Goal: Task Accomplishment & Management: Manage account settings

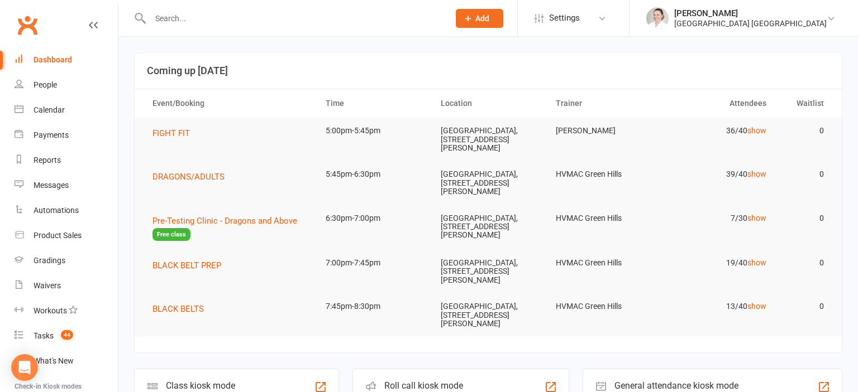
click at [195, 19] on input "text" at bounding box center [294, 19] width 294 height 16
click at [210, 15] on input "text" at bounding box center [294, 19] width 294 height 16
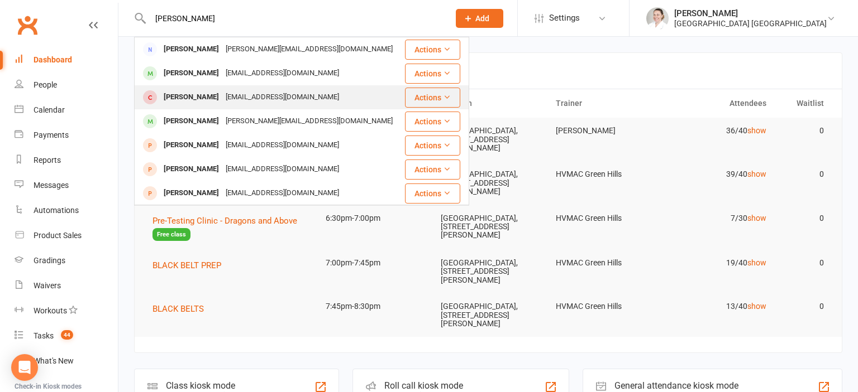
type input "[PERSON_NAME]"
click at [258, 102] on div "[EMAIL_ADDRESS][DOMAIN_NAME]" at bounding box center [282, 97] width 120 height 16
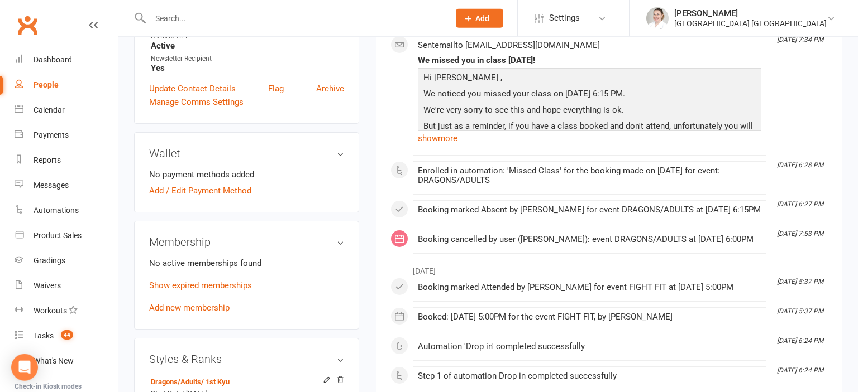
scroll to position [590, 0]
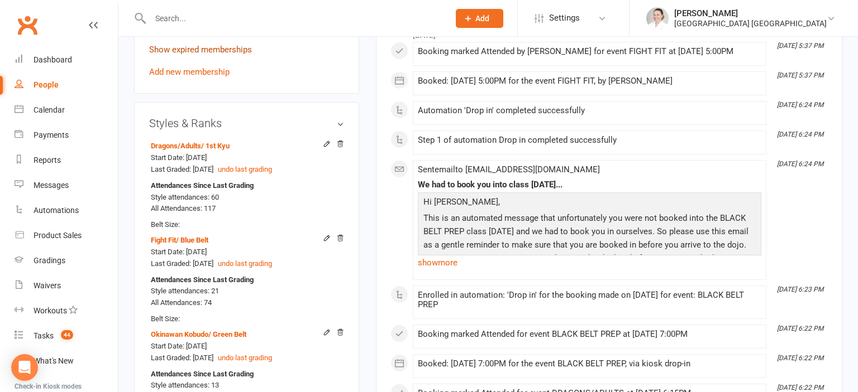
click at [214, 48] on link "Show expired memberships" at bounding box center [200, 50] width 103 height 10
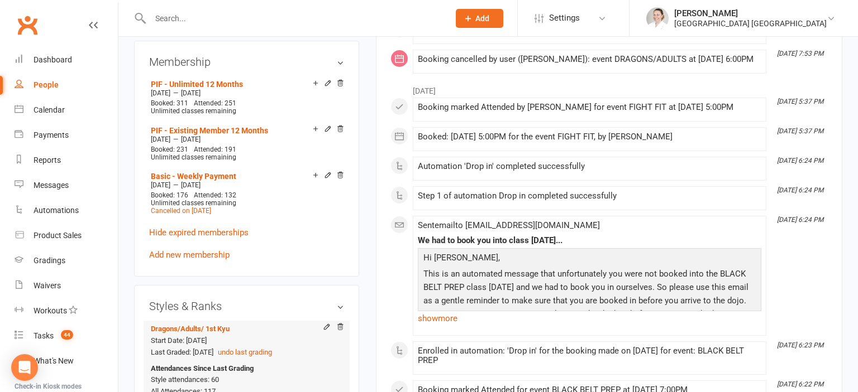
scroll to position [530, 0]
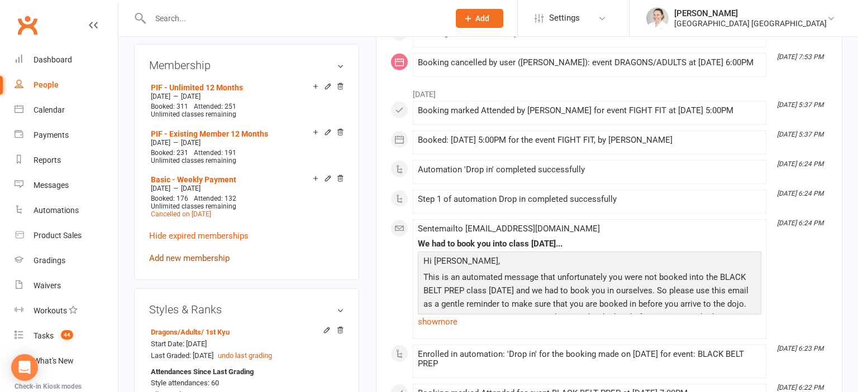
click at [184, 262] on link "Add new membership" at bounding box center [189, 258] width 80 height 10
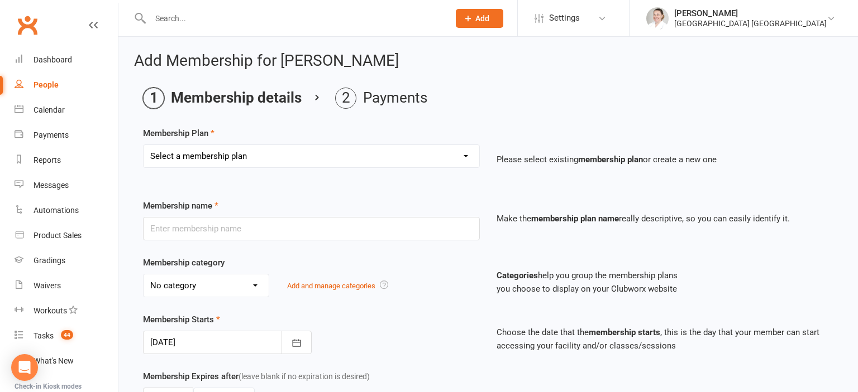
click at [143, 145] on select "Select a membership plan Create new Membership Plan Temporary Membership OFR BB…" at bounding box center [311, 156] width 336 height 22
select select "23"
click option "PIF - Existing Member 12 Months" at bounding box center [0, 0] width 0 height 0
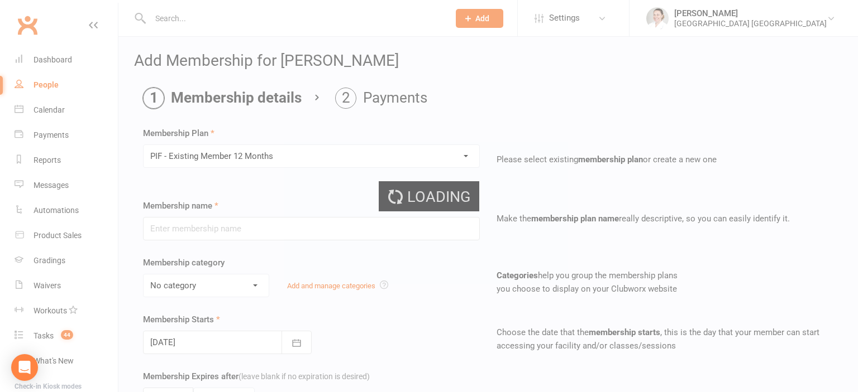
type input "PIF - Existing Member 12 Months"
select select "7"
type input "12"
select select "2"
type input "104"
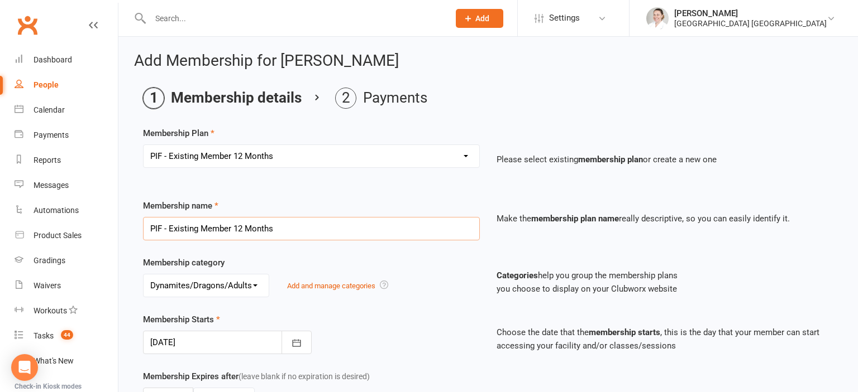
click at [188, 229] on input "PIF - Existing Member 12 Months" at bounding box center [311, 228] width 337 height 23
drag, startPoint x: 169, startPoint y: 227, endPoint x: 233, endPoint y: 227, distance: 64.8
click at [233, 227] on input "PIF - Existing Member 12 Months" at bounding box center [311, 228] width 337 height 23
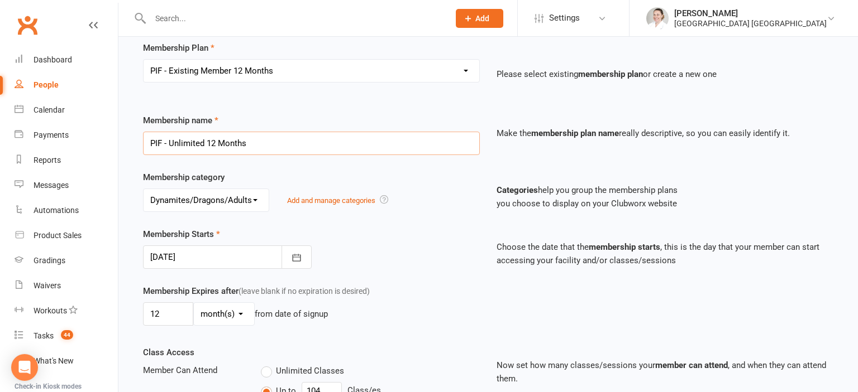
scroll to position [118, 0]
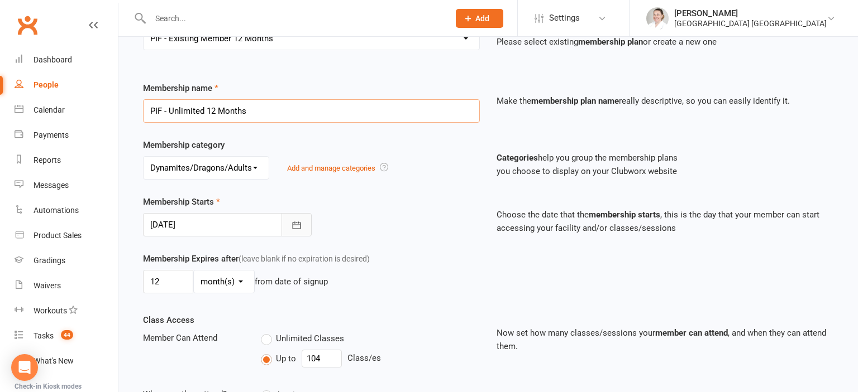
type input "PIF - Unlimited 12 Months"
click at [294, 213] on button "button" at bounding box center [296, 224] width 30 height 23
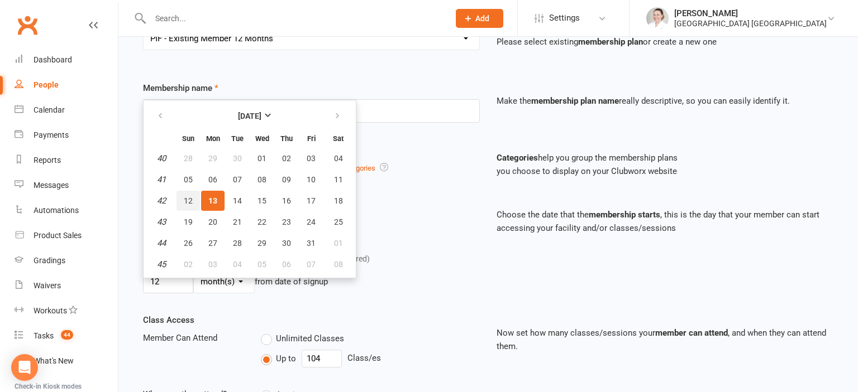
click at [187, 195] on button "12" at bounding box center [187, 201] width 23 height 20
type input "[DATE]"
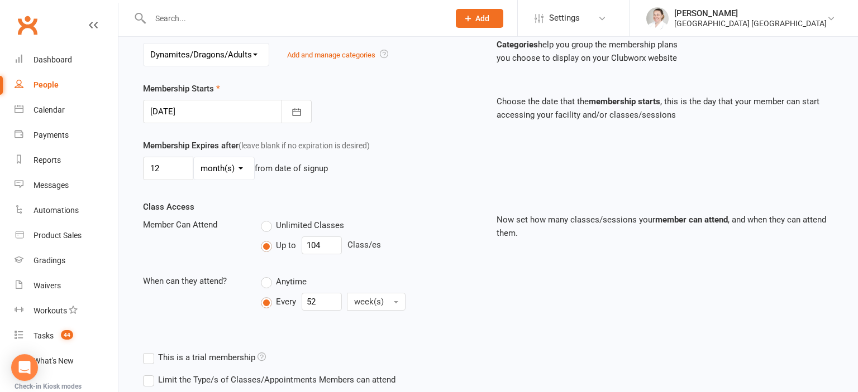
scroll to position [236, 0]
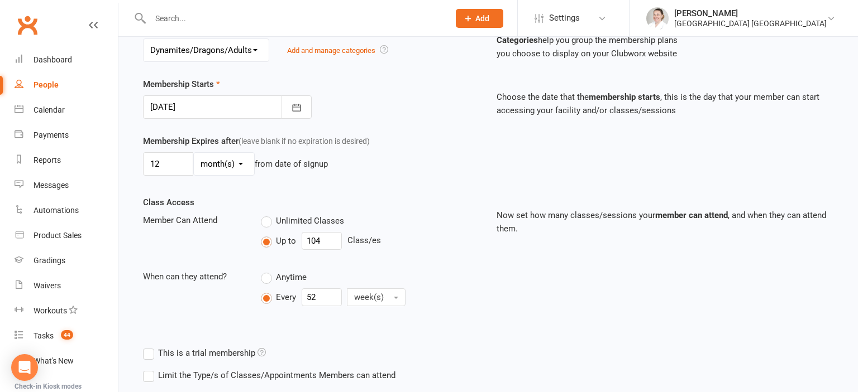
click at [265, 224] on label "Unlimited Classes" at bounding box center [302, 220] width 83 height 13
click at [265, 214] on input "Unlimited Classes" at bounding box center [264, 214] width 7 height 0
type input "0"
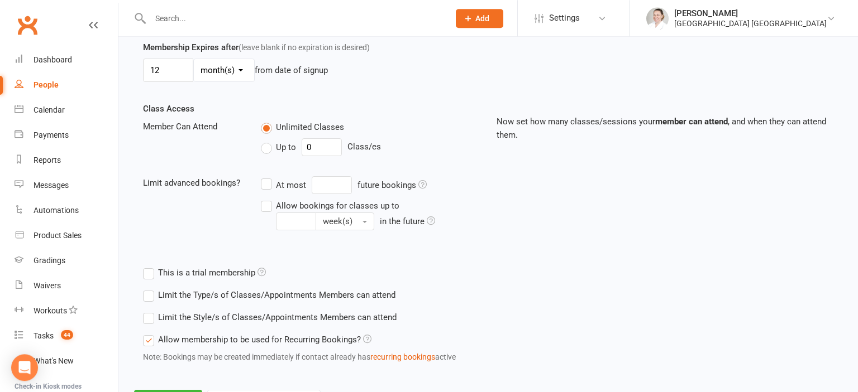
scroll to position [380, 0]
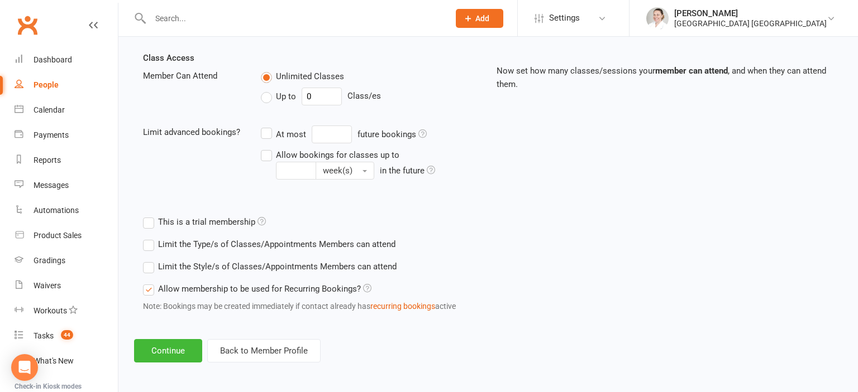
click at [149, 245] on label "Limit the Type/s of Classes/Appointments Members can attend" at bounding box center [269, 244] width 252 height 13
click at [149, 238] on input "Limit the Type/s of Classes/Appointments Members can attend" at bounding box center [146, 238] width 7 height 0
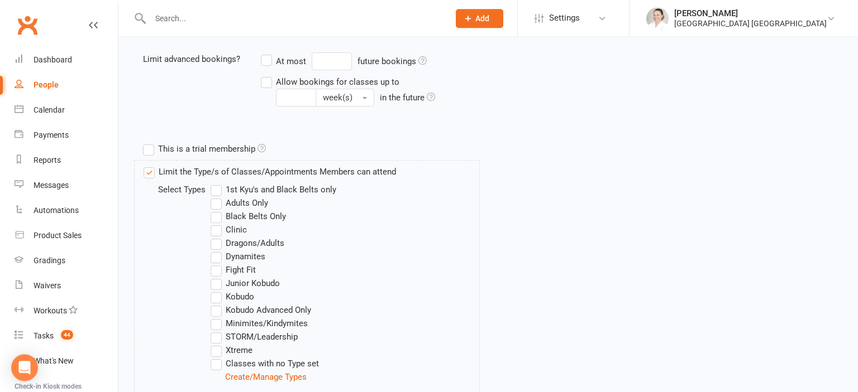
scroll to position [498, 0]
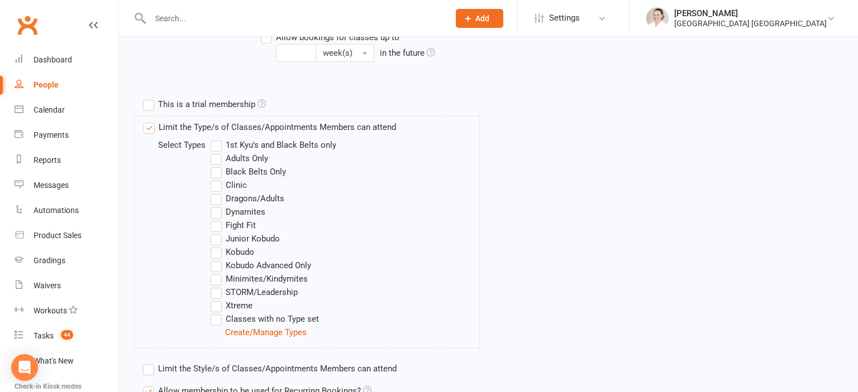
click at [217, 144] on label "1st Kyu's and Black Belts only" at bounding box center [273, 144] width 126 height 13
click at [217, 138] on input "1st Kyu's and Black Belts only" at bounding box center [213, 138] width 7 height 0
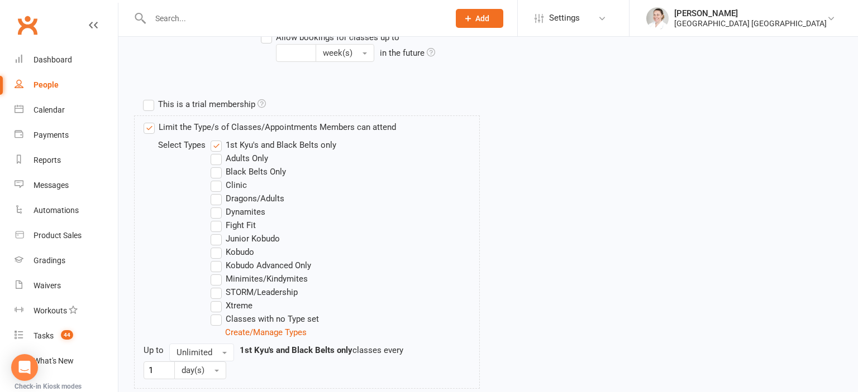
click at [215, 157] on label "Adults Only" at bounding box center [239, 158] width 58 height 13
click at [215, 152] on input "Adults Only" at bounding box center [213, 152] width 7 height 0
click at [218, 195] on label "Dragons/Adults" at bounding box center [247, 198] width 74 height 13
click at [218, 192] on input "Dragons/Adults" at bounding box center [213, 192] width 7 height 0
click at [215, 223] on label "Fight Fit" at bounding box center [232, 225] width 45 height 13
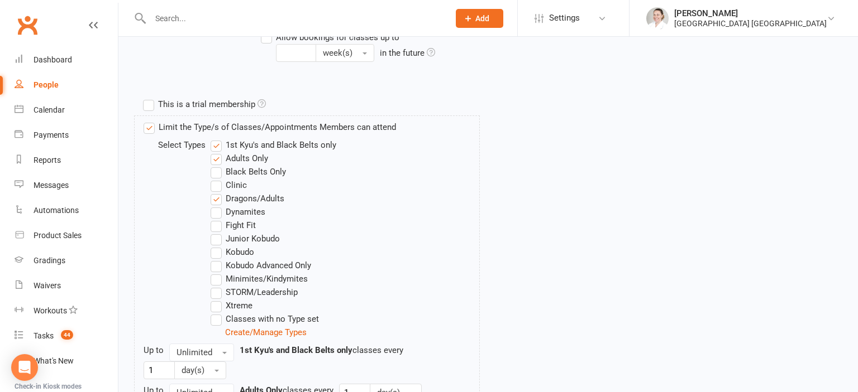
click at [215, 219] on input "Fight Fit" at bounding box center [213, 219] width 7 height 0
click at [216, 253] on label "Kobudo" at bounding box center [232, 252] width 44 height 13
click at [216, 246] on input "Kobudo" at bounding box center [213, 246] width 7 height 0
click at [216, 291] on label "STORM/Leadership" at bounding box center [253, 292] width 87 height 13
click at [216, 286] on input "STORM/Leadership" at bounding box center [213, 286] width 7 height 0
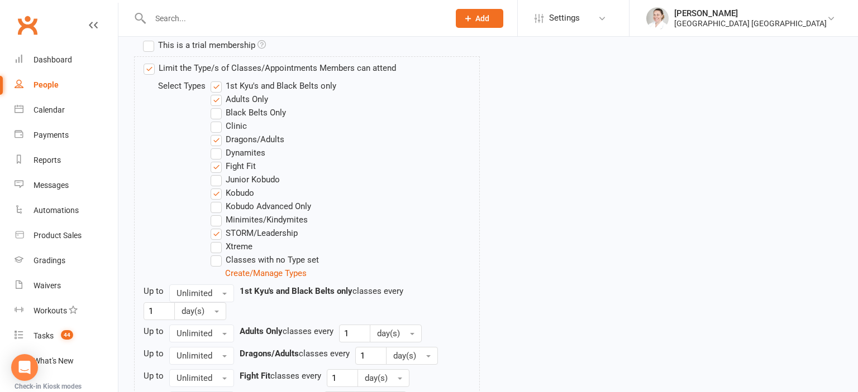
scroll to position [752, 0]
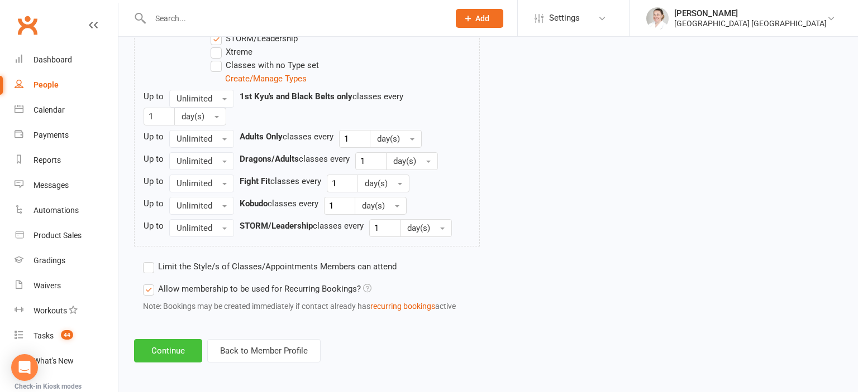
click at [161, 349] on button "Continue" at bounding box center [168, 350] width 68 height 23
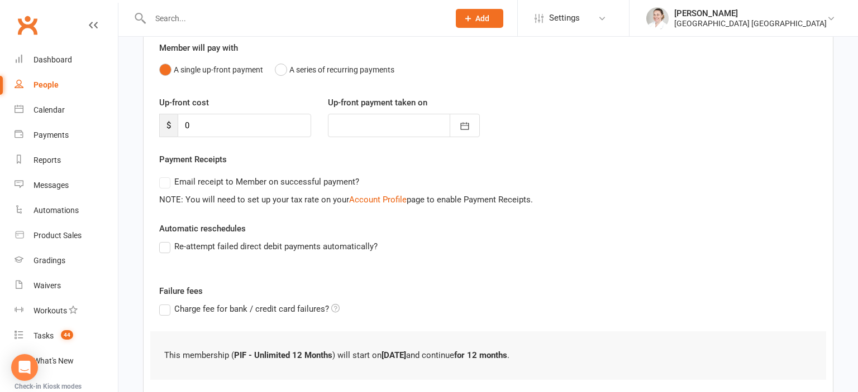
scroll to position [169, 0]
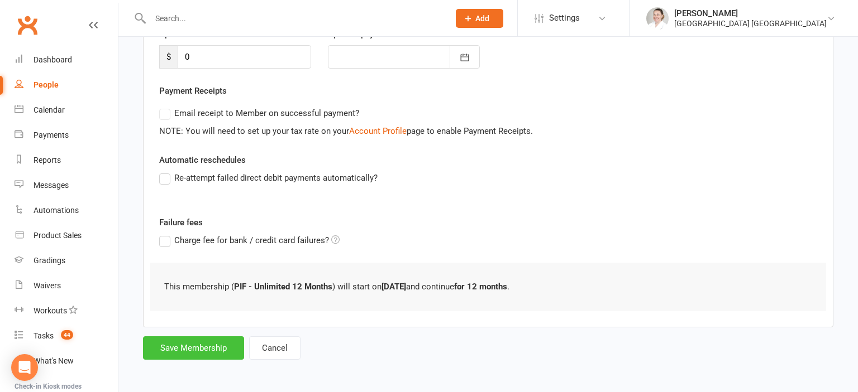
click at [210, 338] on button "Save Membership" at bounding box center [193, 348] width 101 height 23
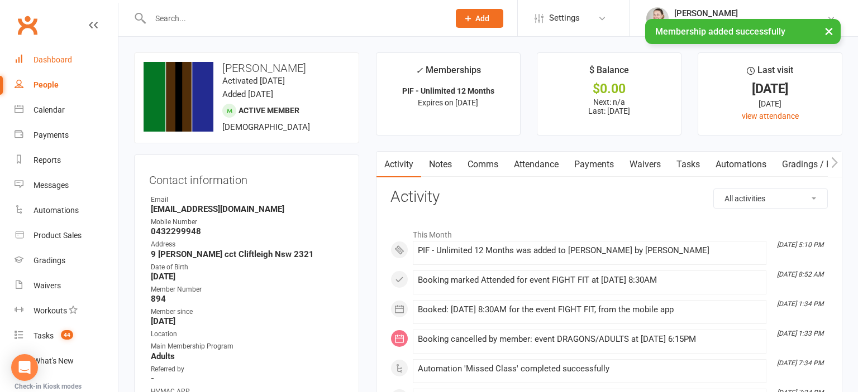
click at [54, 61] on div "Dashboard" at bounding box center [52, 59] width 39 height 9
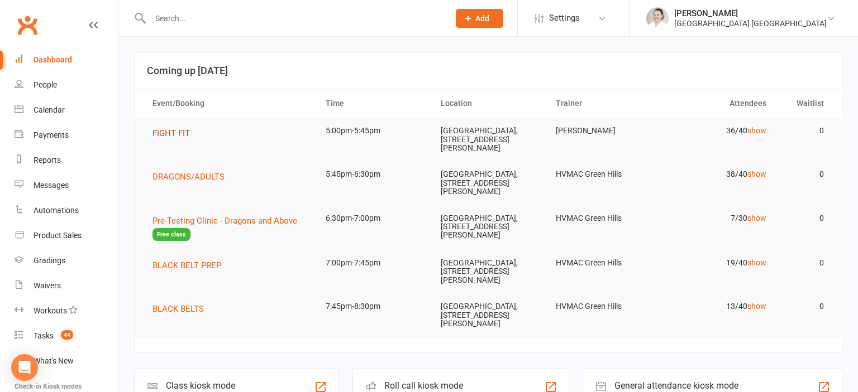
click at [169, 131] on span "FIGHT FIT" at bounding box center [170, 133] width 37 height 10
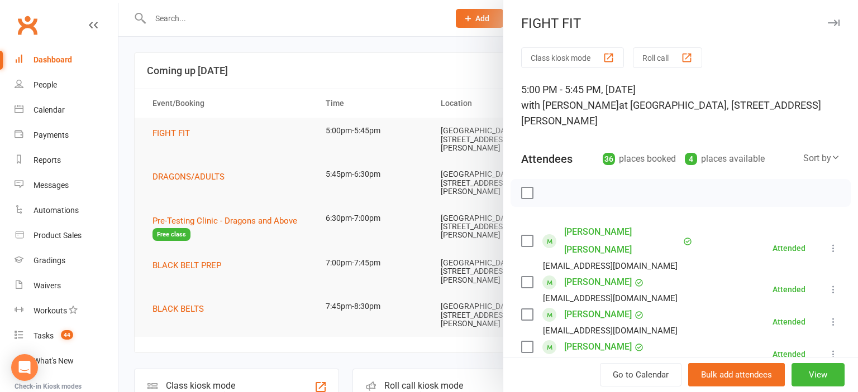
scroll to position [1109, 0]
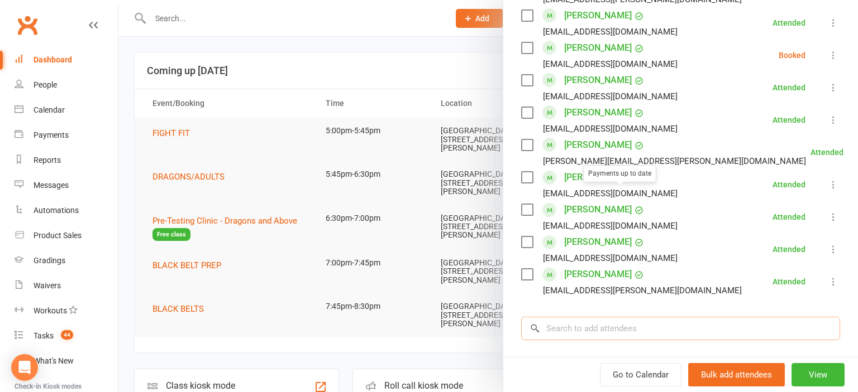
click at [607, 317] on input "search" at bounding box center [680, 328] width 319 height 23
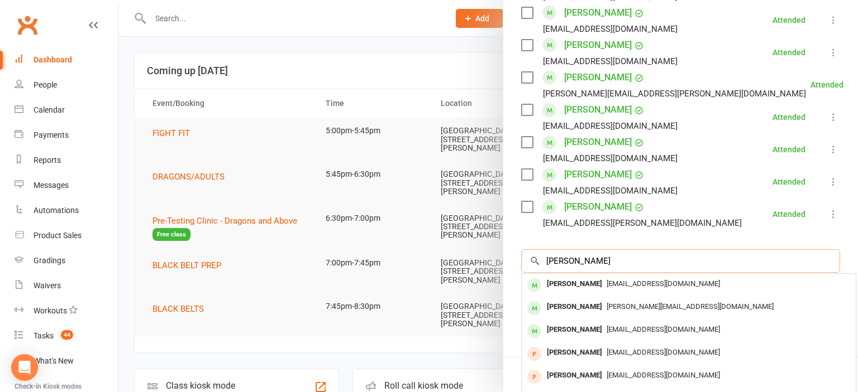
scroll to position [1233, 0]
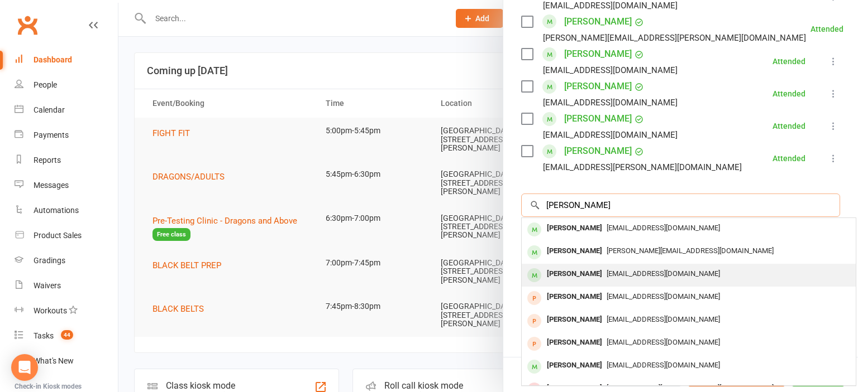
type input "[PERSON_NAME]"
click at [583, 266] on div "[PERSON_NAME]" at bounding box center [574, 274] width 64 height 16
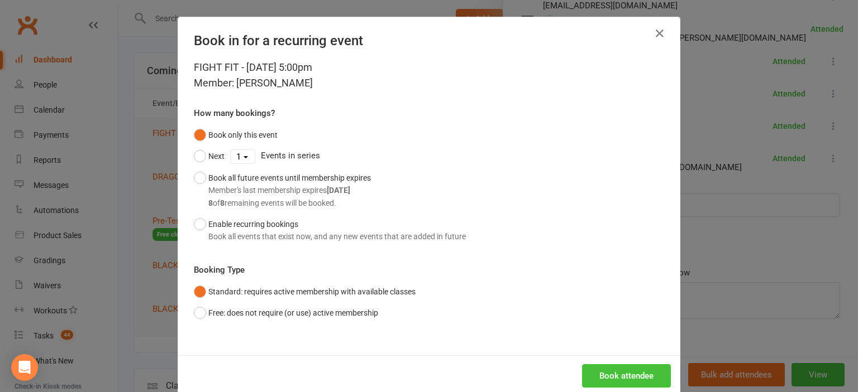
click at [642, 372] on button "Book attendee" at bounding box center [626, 376] width 89 height 23
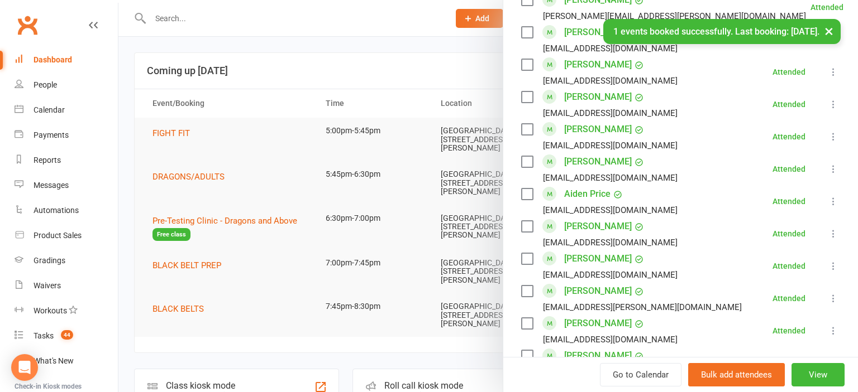
scroll to position [863, 0]
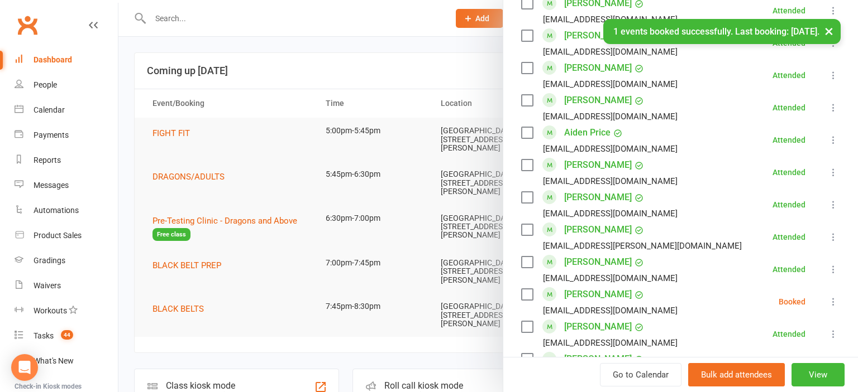
click at [832, 296] on icon at bounding box center [832, 301] width 11 height 11
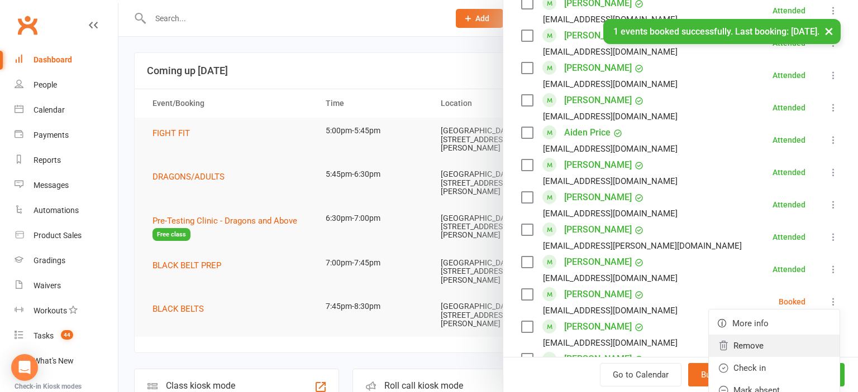
click at [771, 335] on link "Remove" at bounding box center [773, 346] width 131 height 22
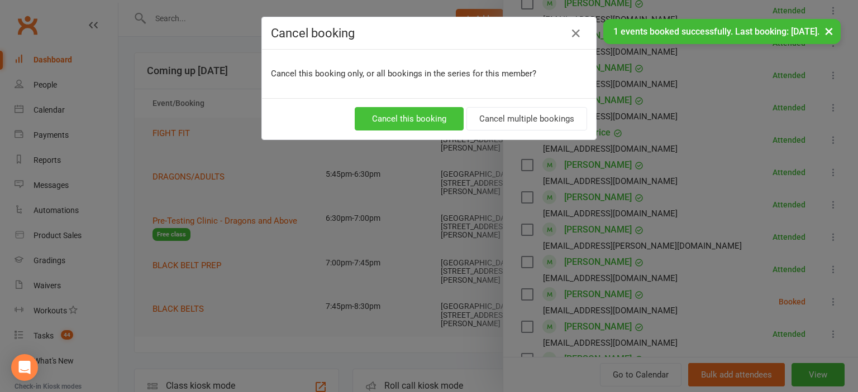
click at [406, 118] on button "Cancel this booking" at bounding box center [409, 118] width 109 height 23
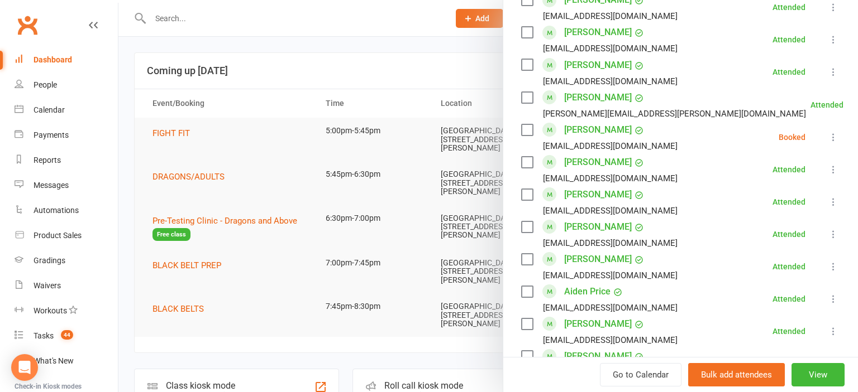
scroll to position [616, 0]
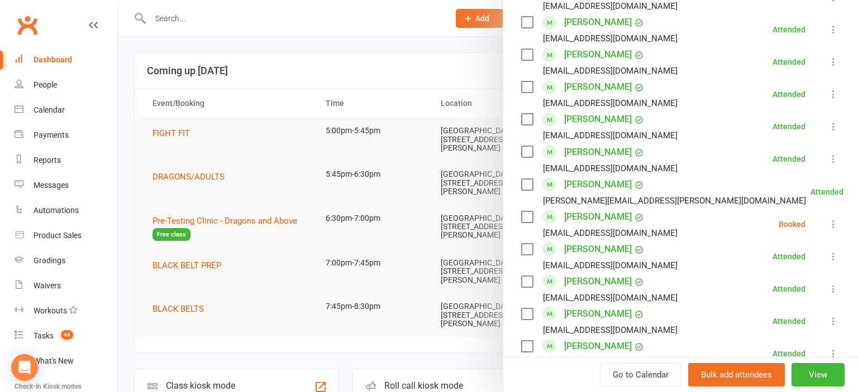
click at [834, 219] on icon at bounding box center [832, 224] width 11 height 11
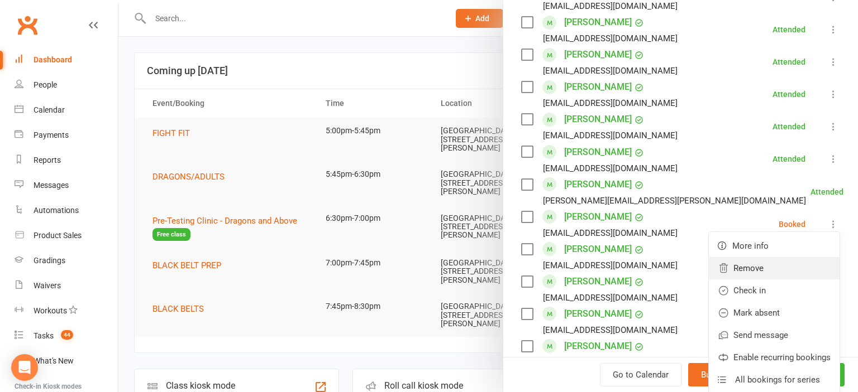
click at [762, 257] on link "Remove" at bounding box center [773, 268] width 131 height 22
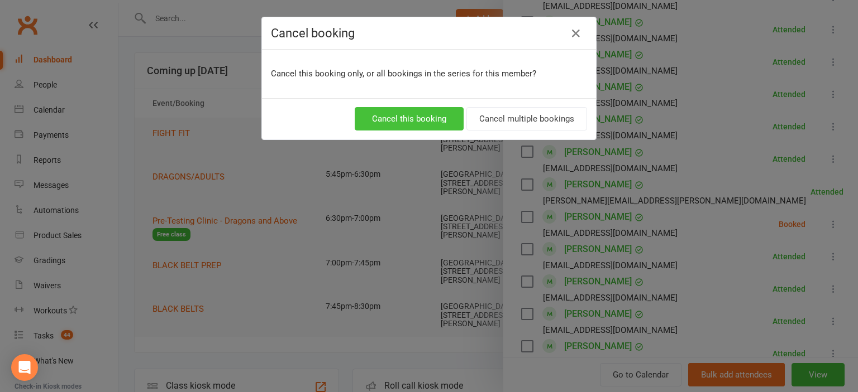
click at [410, 119] on button "Cancel this booking" at bounding box center [409, 118] width 109 height 23
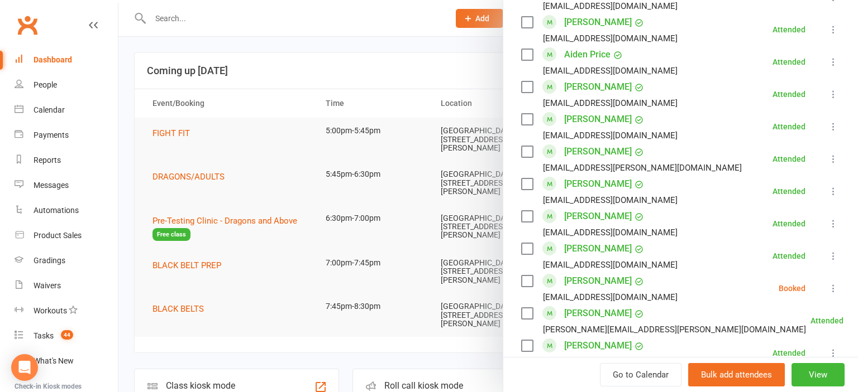
scroll to position [925, 0]
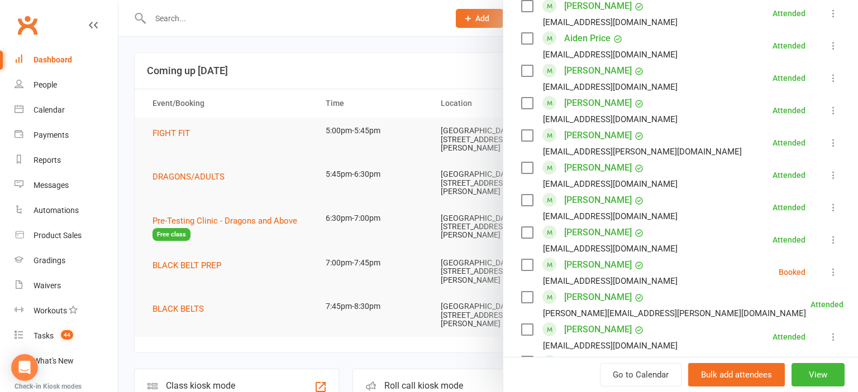
click at [831, 267] on icon at bounding box center [832, 272] width 11 height 11
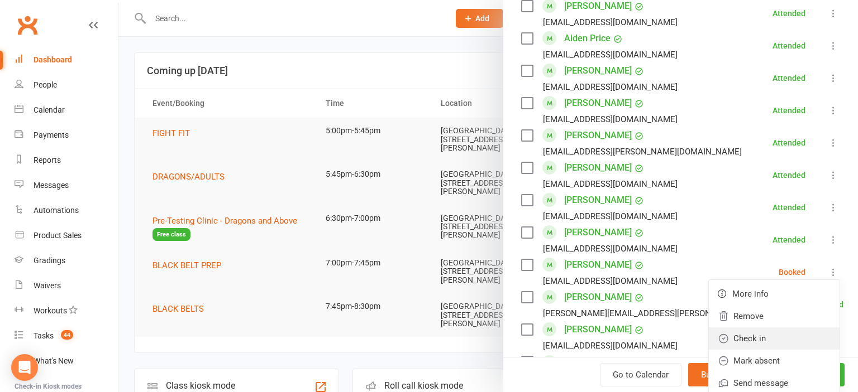
click at [773, 328] on link "Check in" at bounding box center [773, 339] width 131 height 22
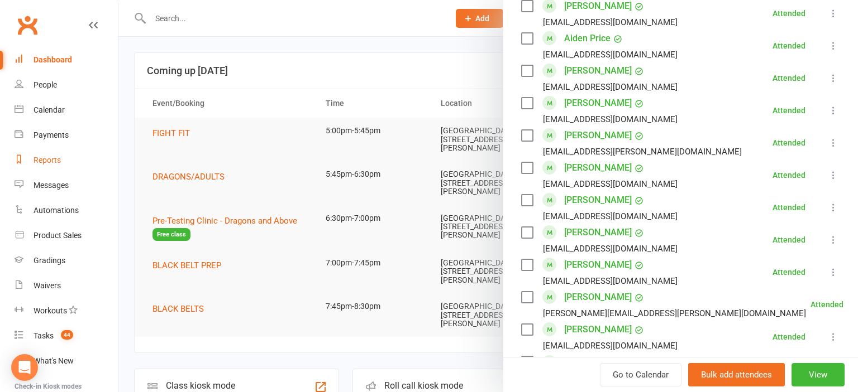
click at [61, 164] on link "Reports" at bounding box center [66, 160] width 103 height 25
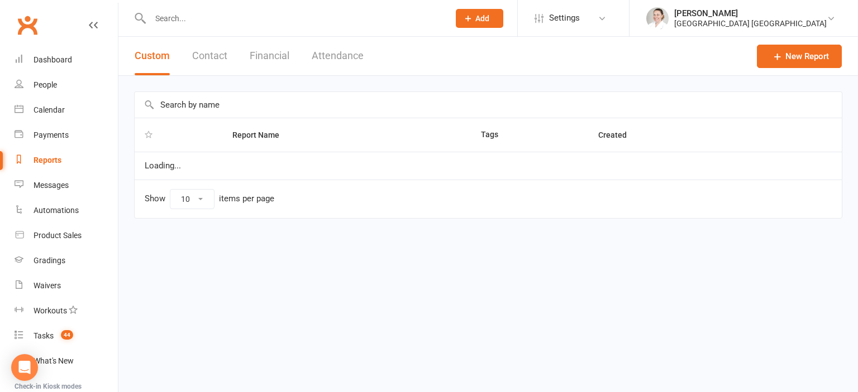
select select "25"
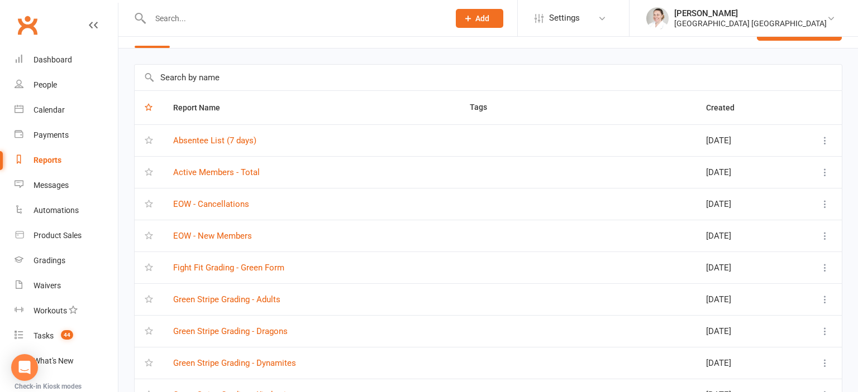
scroll to position [59, 0]
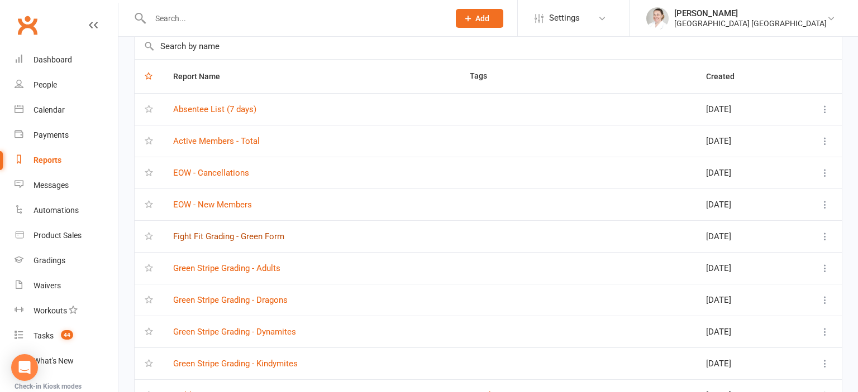
click at [264, 235] on link "Fight Fit Grading - Green Form" at bounding box center [228, 237] width 111 height 10
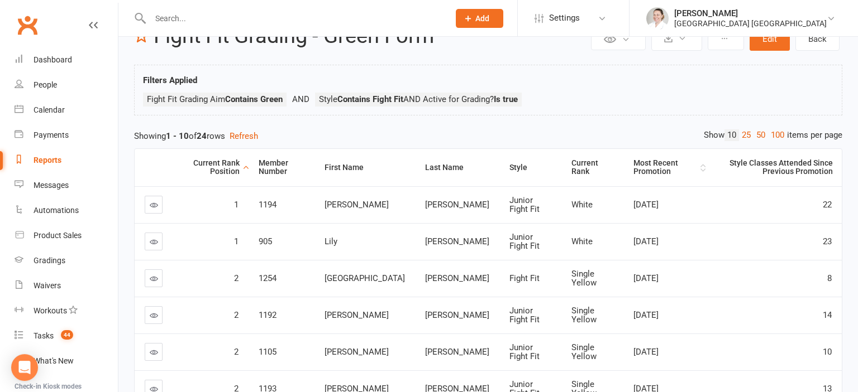
scroll to position [59, 0]
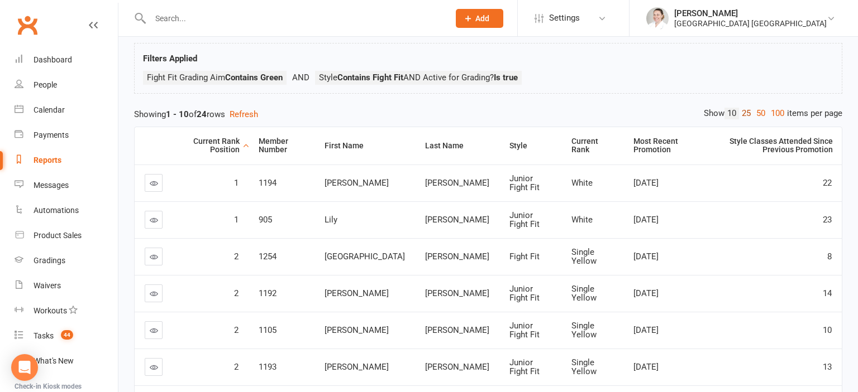
click at [745, 112] on link "25" at bounding box center [746, 114] width 15 height 12
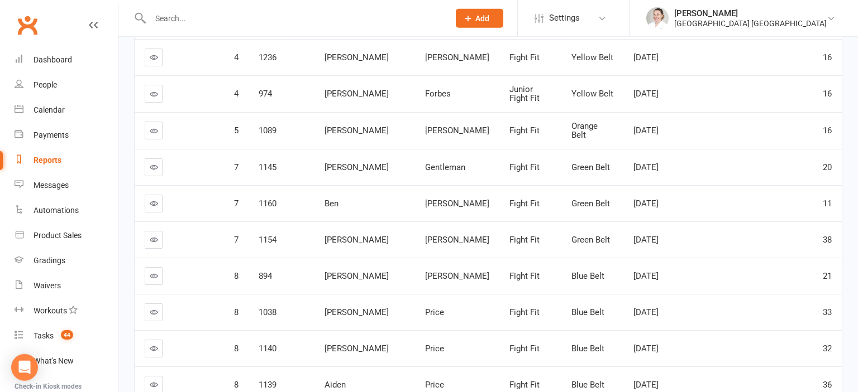
scroll to position [776, 0]
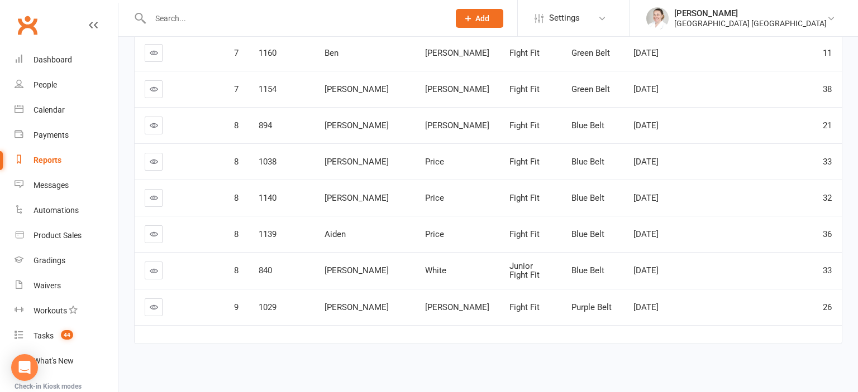
click at [169, 25] on input "text" at bounding box center [294, 19] width 294 height 16
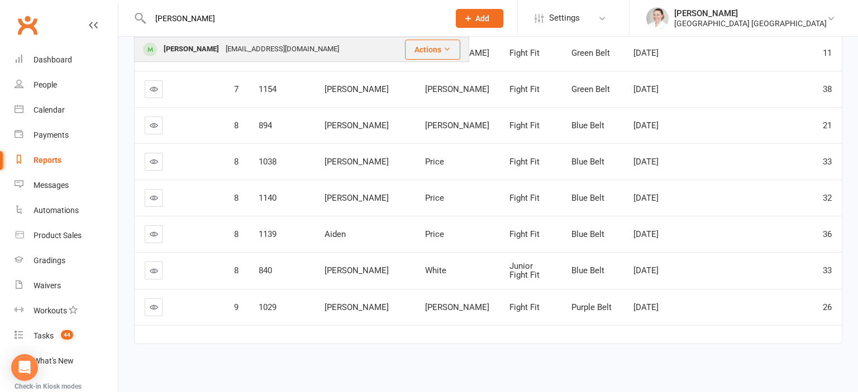
type input "[PERSON_NAME]"
click at [200, 45] on div "[PERSON_NAME]" at bounding box center [191, 49] width 62 height 16
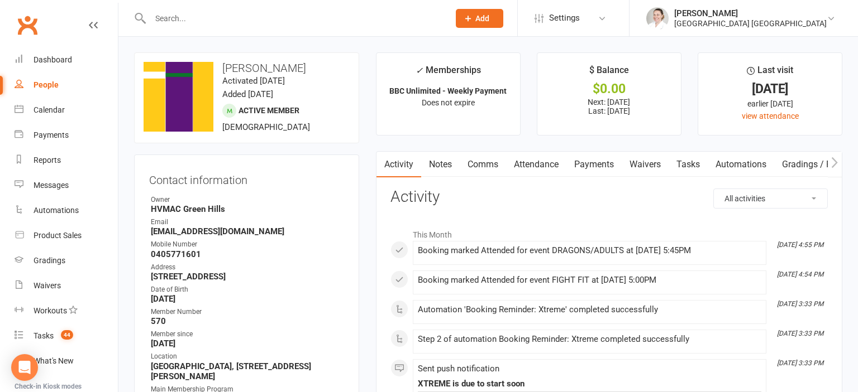
click at [547, 164] on link "Attendance" at bounding box center [536, 165] width 60 height 26
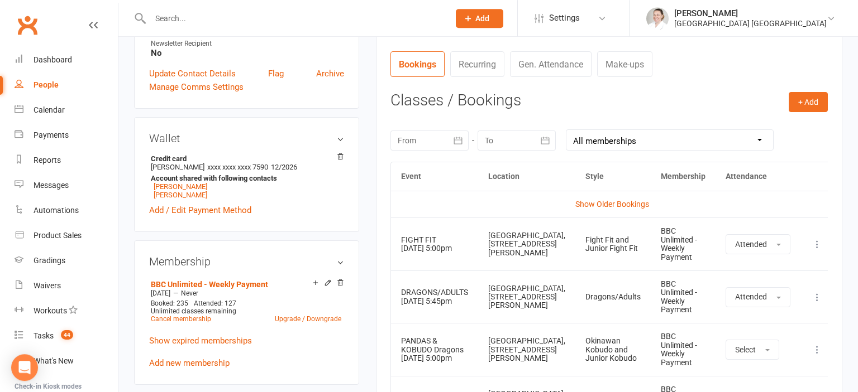
scroll to position [471, 0]
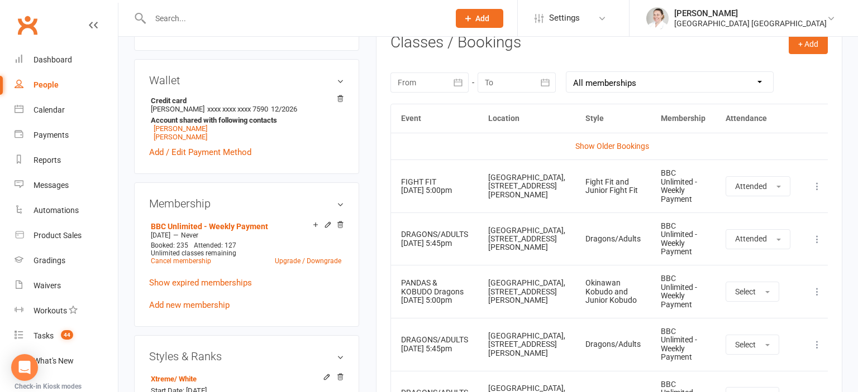
click at [458, 82] on icon "button" at bounding box center [457, 82] width 11 height 11
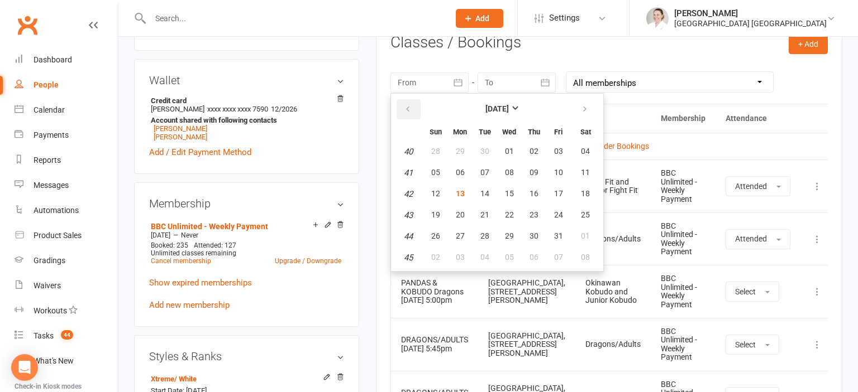
click at [409, 102] on button "button" at bounding box center [408, 109] width 24 height 20
click at [457, 234] on span "25" at bounding box center [460, 236] width 9 height 9
type input "[DATE]"
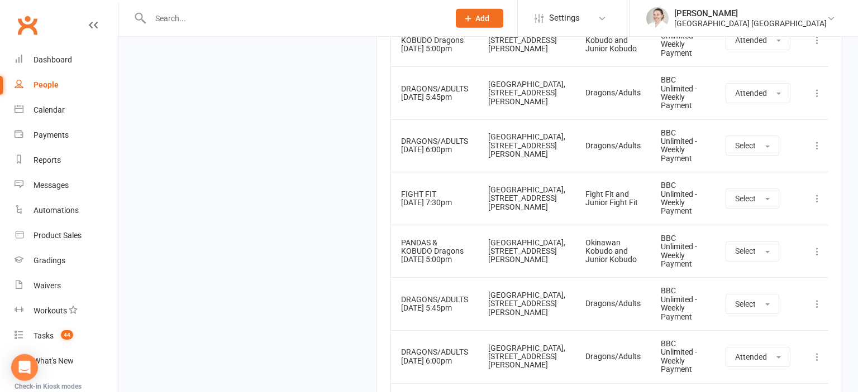
scroll to position [2004, 0]
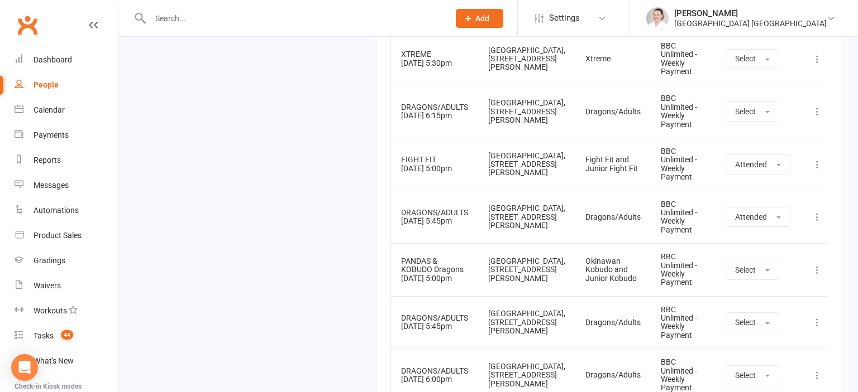
scroll to position [2712, 0]
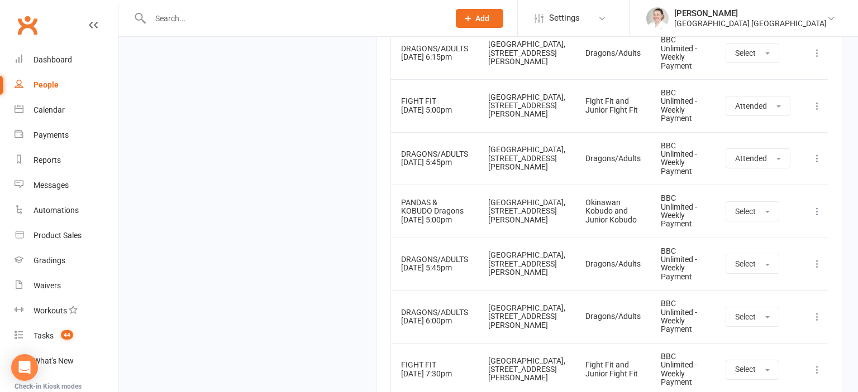
click at [57, 59] on div "Dashboard" at bounding box center [52, 59] width 39 height 9
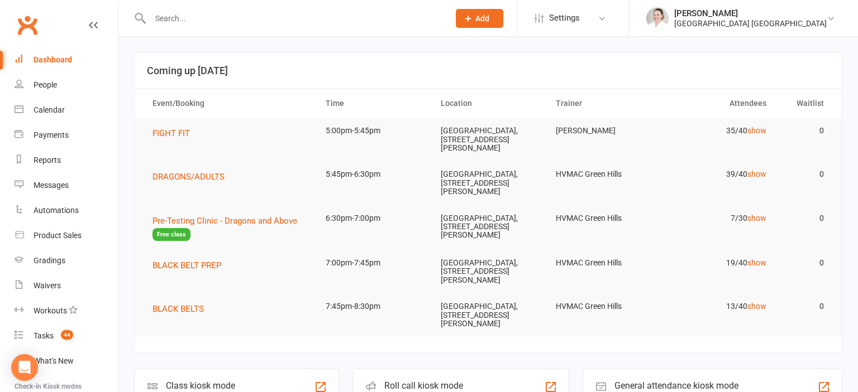
click at [192, 19] on input "text" at bounding box center [294, 19] width 294 height 16
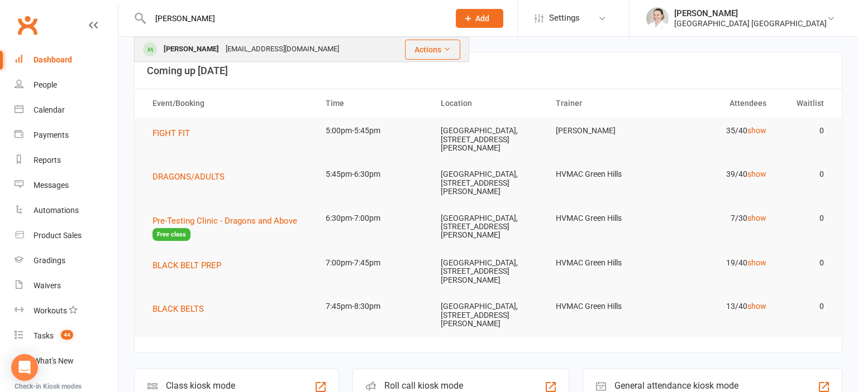
type input "[PERSON_NAME]"
click at [222, 51] on div "[EMAIL_ADDRESS][DOMAIN_NAME]" at bounding box center [282, 49] width 120 height 16
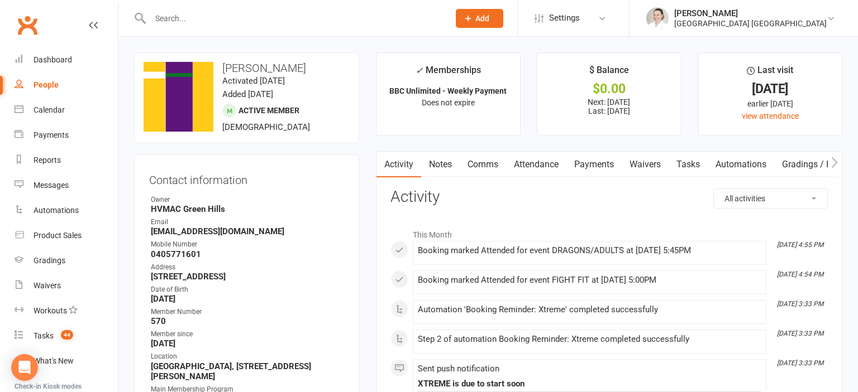
click at [546, 160] on link "Attendance" at bounding box center [536, 165] width 60 height 26
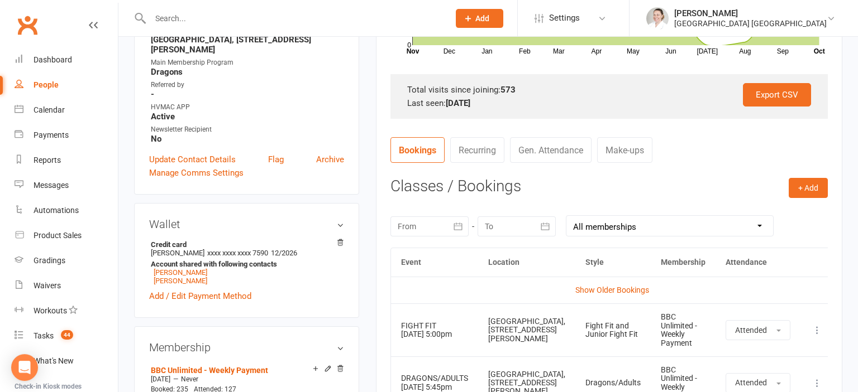
scroll to position [353, 0]
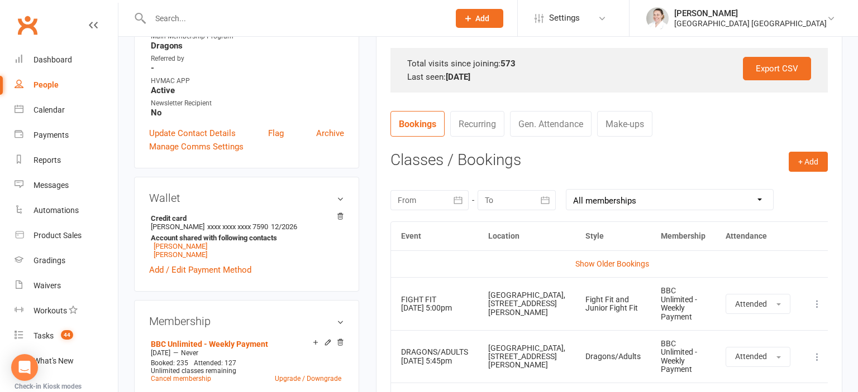
click at [437, 193] on div at bounding box center [429, 200] width 78 height 20
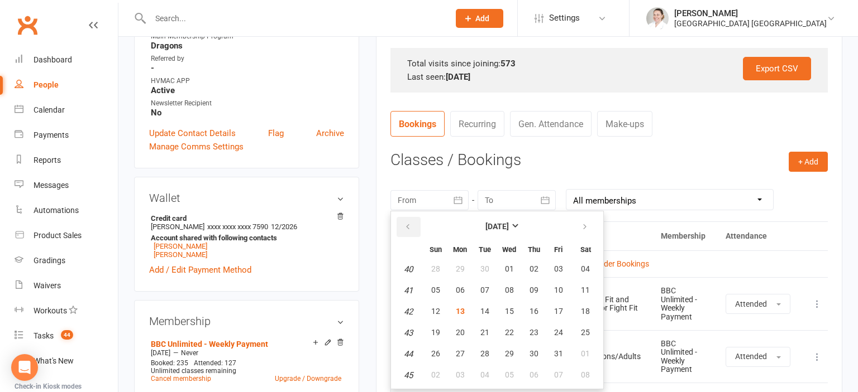
click at [404, 223] on icon "button" at bounding box center [408, 227] width 8 height 9
click at [460, 352] on span "25" at bounding box center [460, 353] width 9 height 9
type input "[DATE]"
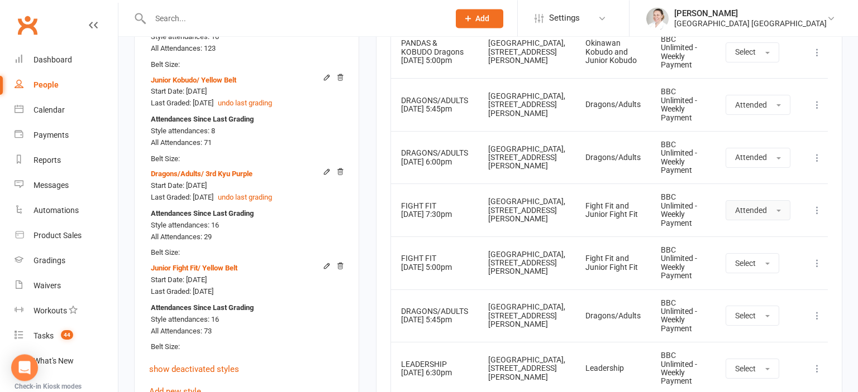
scroll to position [884, 0]
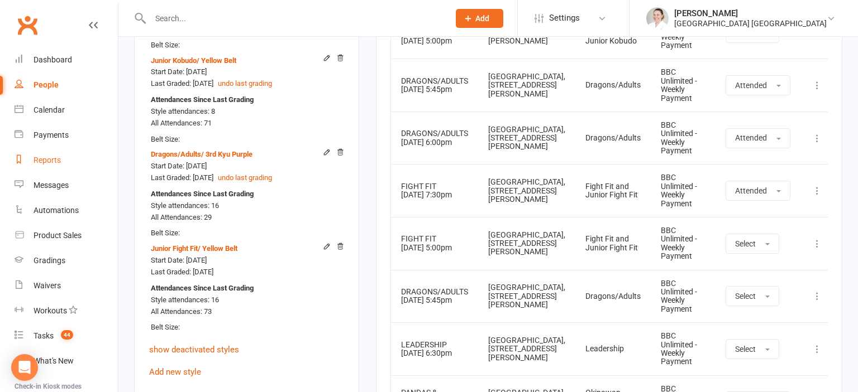
click at [46, 156] on div "Reports" at bounding box center [46, 160] width 27 height 9
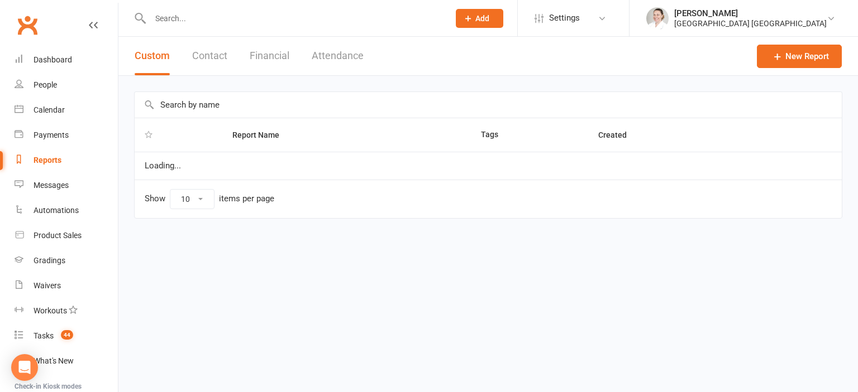
select select "25"
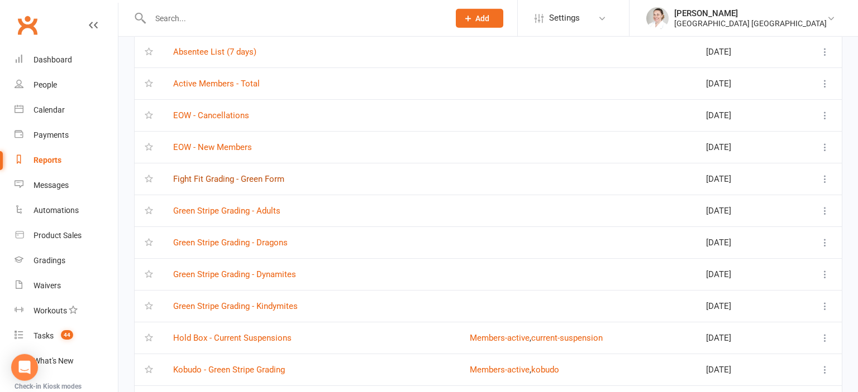
scroll to position [176, 0]
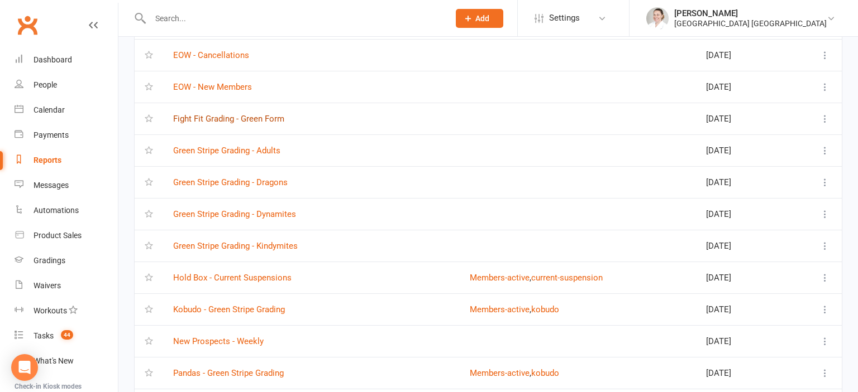
click at [222, 116] on link "Fight Fit Grading - Green Form" at bounding box center [228, 119] width 111 height 10
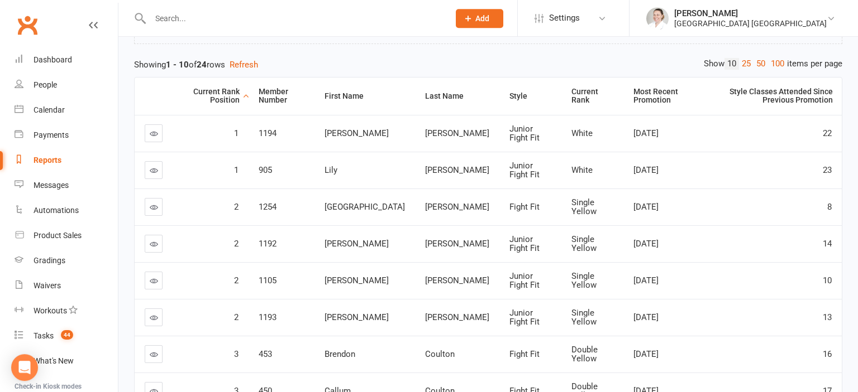
scroll to position [176, 0]
